Goal: Check status: Check status

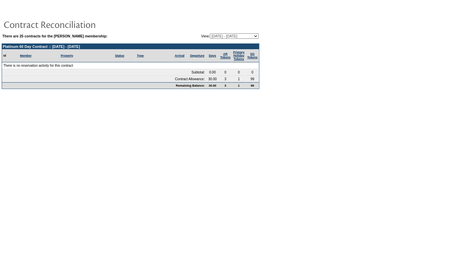
click at [243, 33] on select "[DATE] - [DATE] [DATE] - [DATE] [DATE] - [DATE] [DATE] - [DATE] [DATE] - [DATE]…" at bounding box center [234, 35] width 49 height 5
select select "121505"
click at [210, 33] on select "[DATE] - [DATE] [DATE] - [DATE] [DATE] - [DATE] [DATE] - [DATE] [DATE] - [DATE]…" at bounding box center [234, 35] width 49 height 5
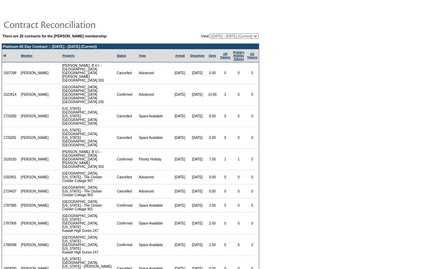
click at [224, 34] on select "[DATE] - [DATE] [DATE] - [DATE] [DATE] - [DATE] [DATE] - [DATE] [DATE] - [DATE]…" at bounding box center [234, 35] width 49 height 5
click at [210, 33] on select "[DATE] - [DATE] [DATE] - [DATE] [DATE] - [DATE] [DATE] - [DATE] [DATE] - [DATE]…" at bounding box center [234, 35] width 49 height 5
click at [239, 34] on select "[DATE] - [DATE] [DATE] - [DATE] [DATE] - [DATE] [DATE] - [DATE] [DATE] - [DATE]…" at bounding box center [234, 35] width 49 height 5
select select "127095"
click at [210, 33] on select "[DATE] - [DATE] [DATE] - [DATE] [DATE] - [DATE] [DATE] - [DATE] [DATE] - [DATE]…" at bounding box center [234, 35] width 49 height 5
